Goal: Information Seeking & Learning: Learn about a topic

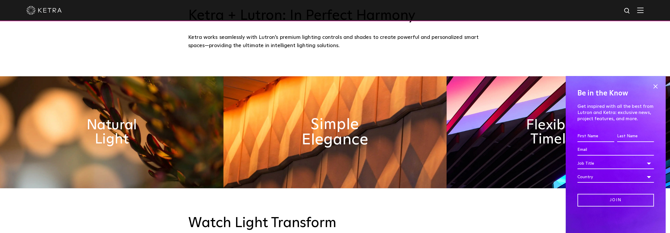
scroll to position [265, 0]
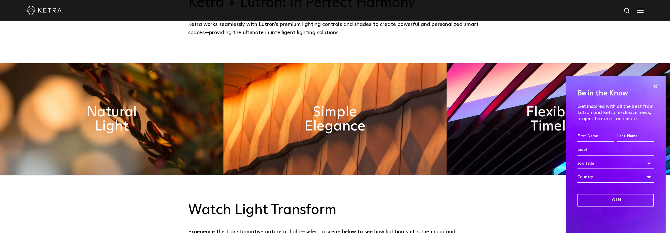
drag, startPoint x: 655, startPoint y: 86, endPoint x: 652, endPoint y: 88, distance: 3.4
click at [654, 87] on span at bounding box center [655, 86] width 9 height 9
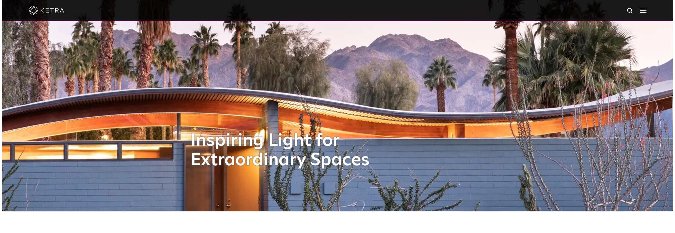
scroll to position [0, 0]
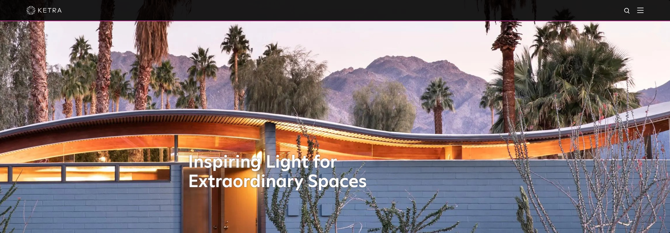
click at [644, 10] on img at bounding box center [640, 10] width 6 height 6
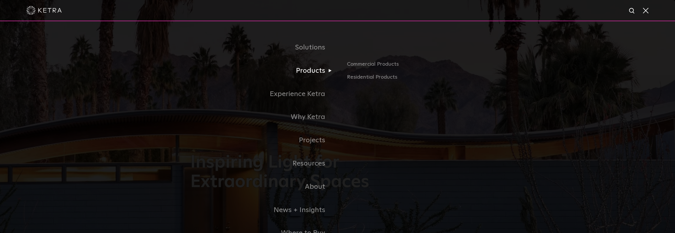
click at [314, 73] on link "Products" at bounding box center [263, 70] width 147 height 23
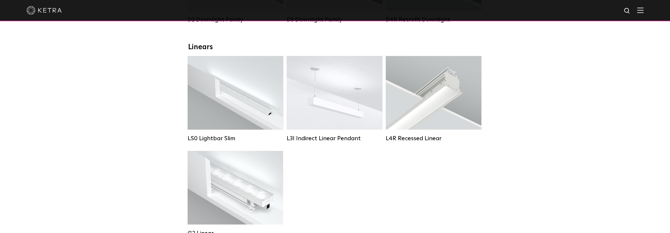
scroll to position [235, 0]
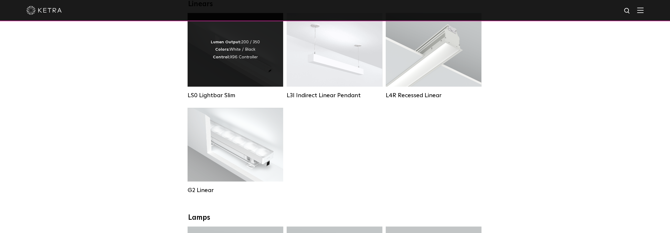
click at [225, 66] on div "Lumen Output: 200 / 350 Colors: White / Black Control: X96 Controller" at bounding box center [236, 50] width 96 height 74
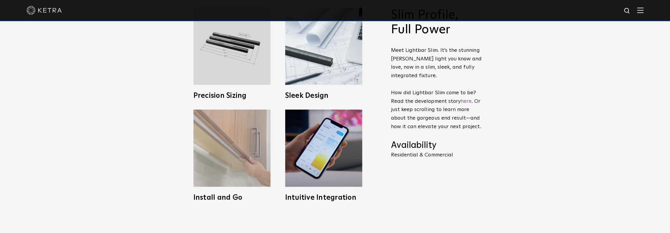
scroll to position [265, 0]
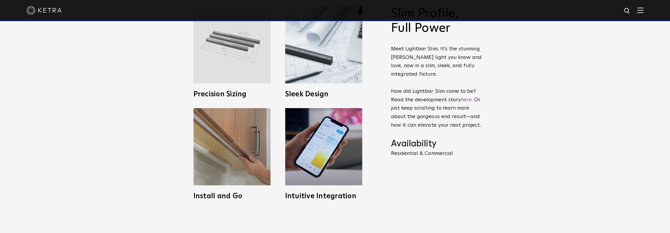
click at [256, 45] on img at bounding box center [231, 44] width 77 height 77
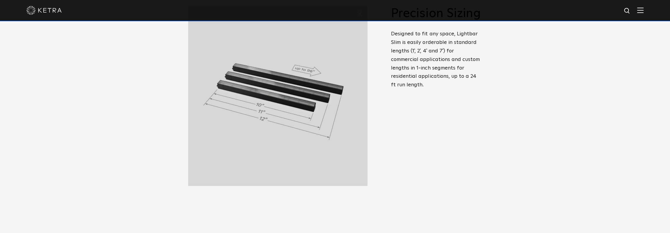
click at [423, 135] on div "Slim Profile, Full Power Meet Lightbar Slim. It’s the stunning Ketra light you …" at bounding box center [436, 88] width 91 height 164
